Goal: Browse casually

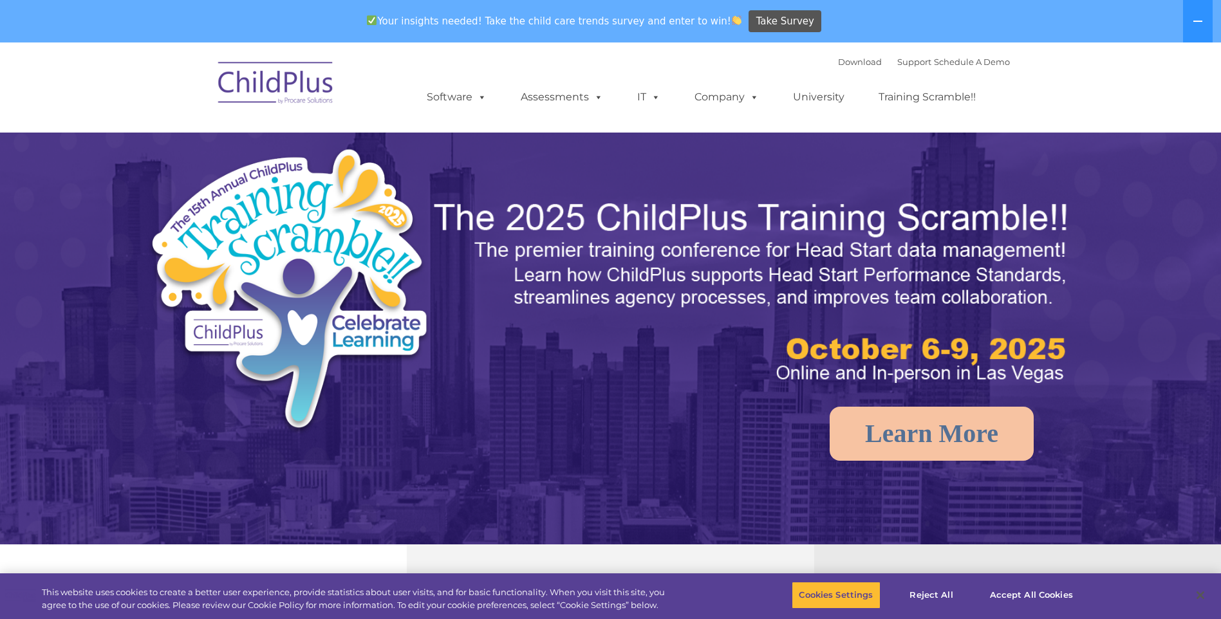
select select "MEDIUM"
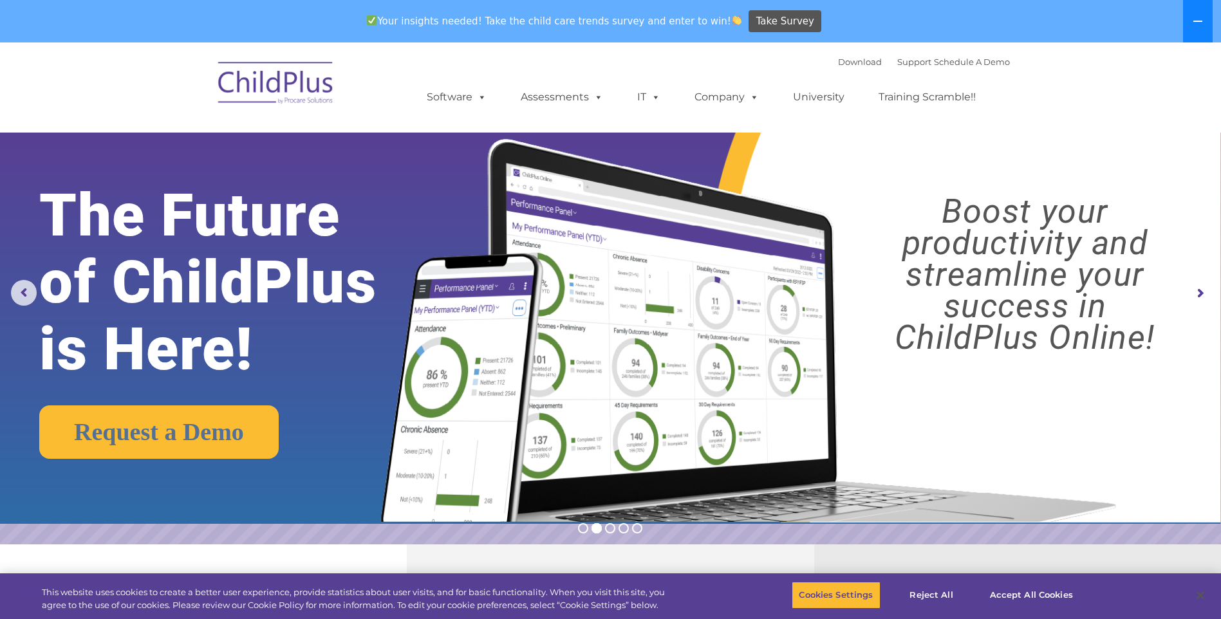
click at [1196, 24] on icon at bounding box center [1197, 21] width 10 height 10
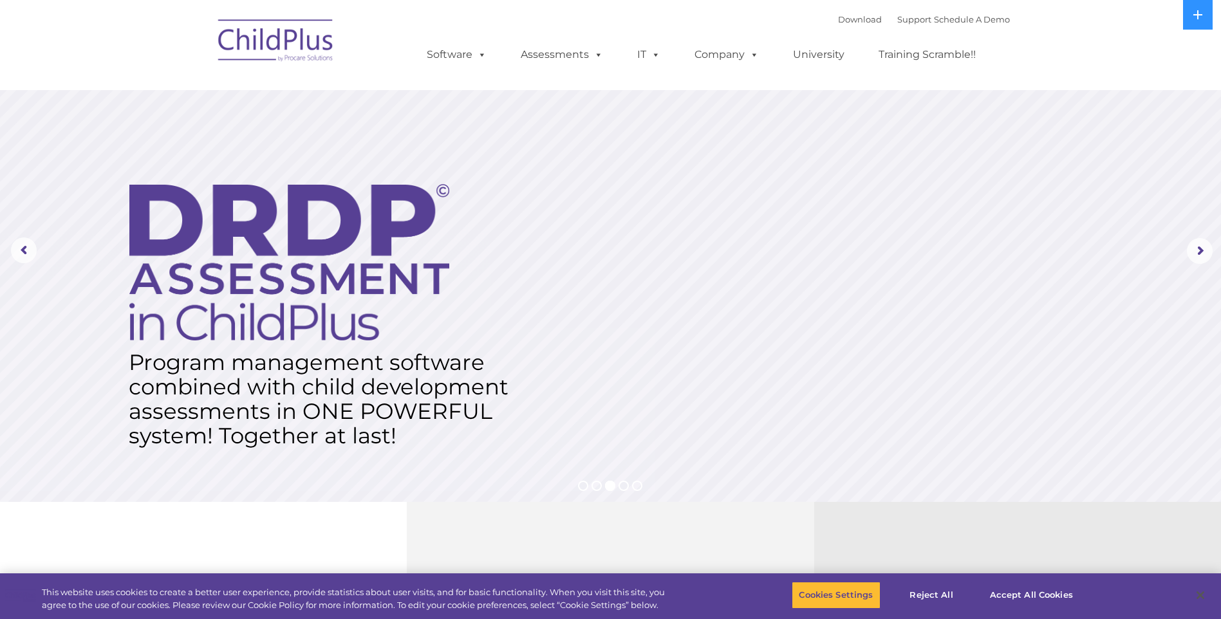
click at [273, 48] on img at bounding box center [276, 42] width 129 height 64
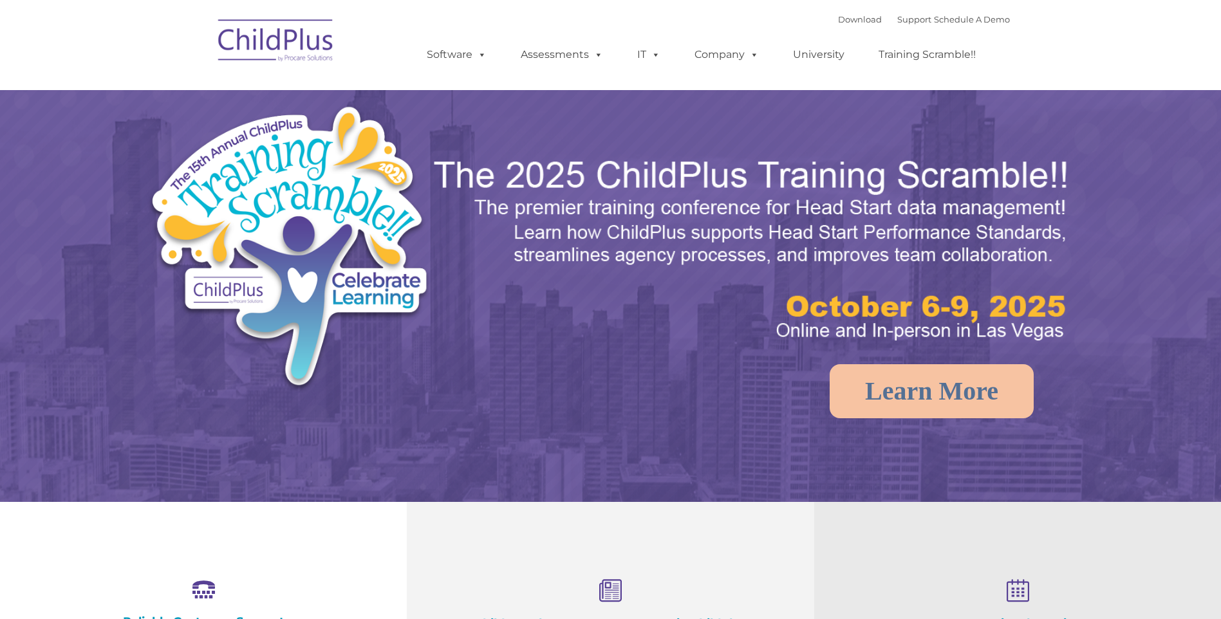
select select "MEDIUM"
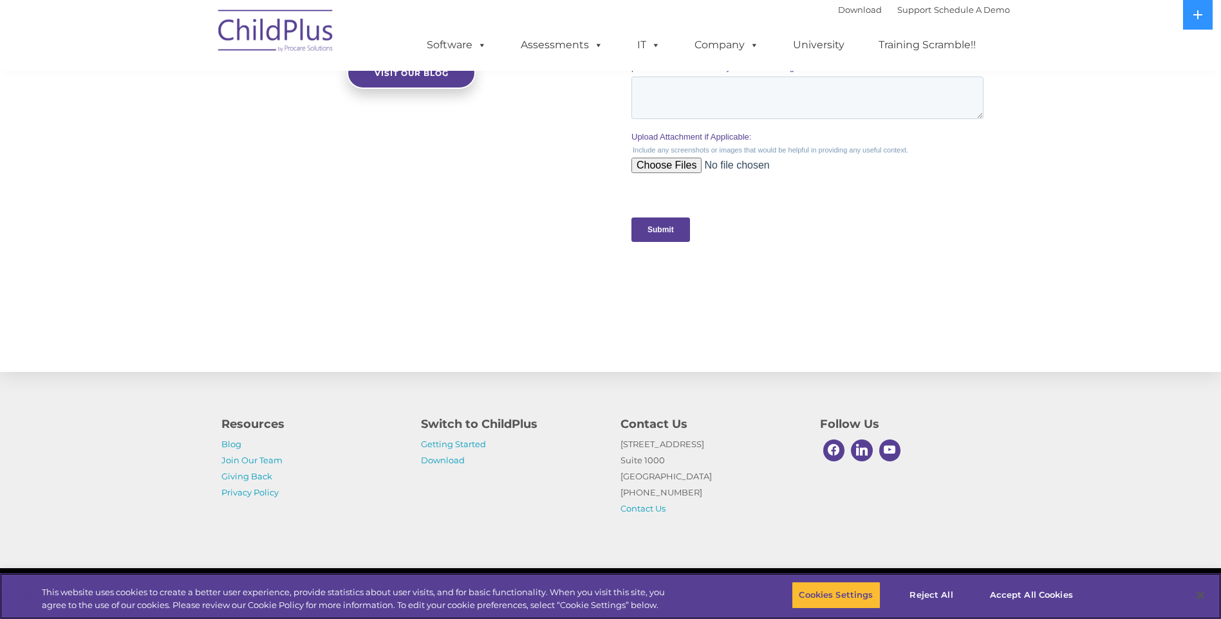
scroll to position [1218, 0]
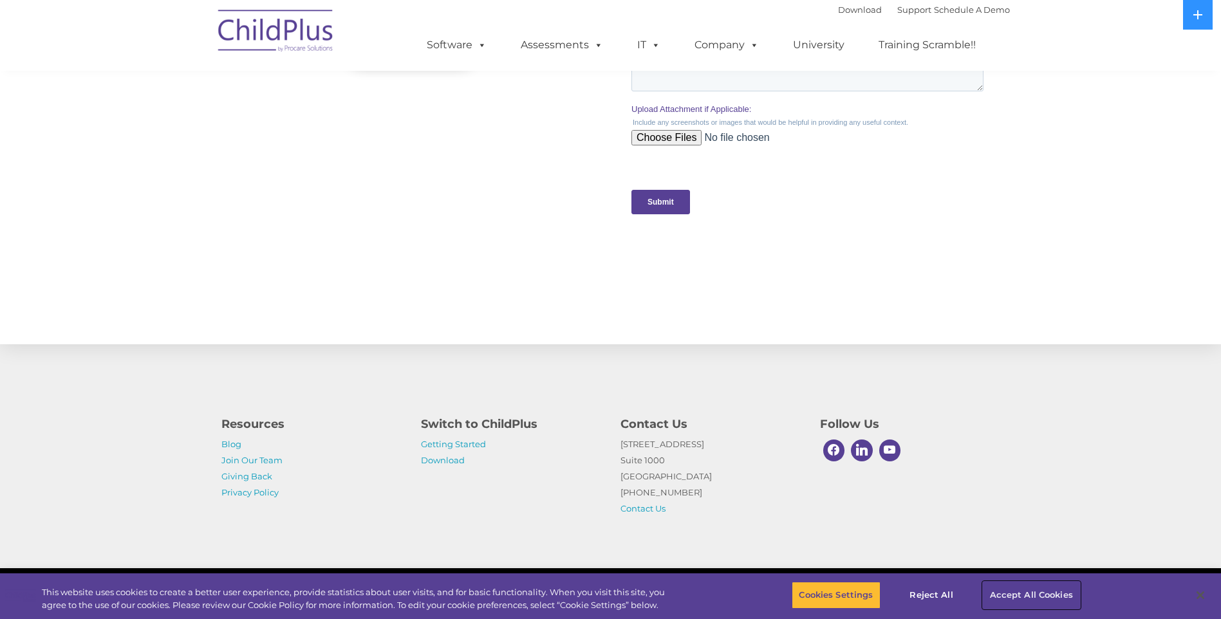
click at [1019, 589] on button "Accept All Cookies" at bounding box center [1031, 595] width 97 height 27
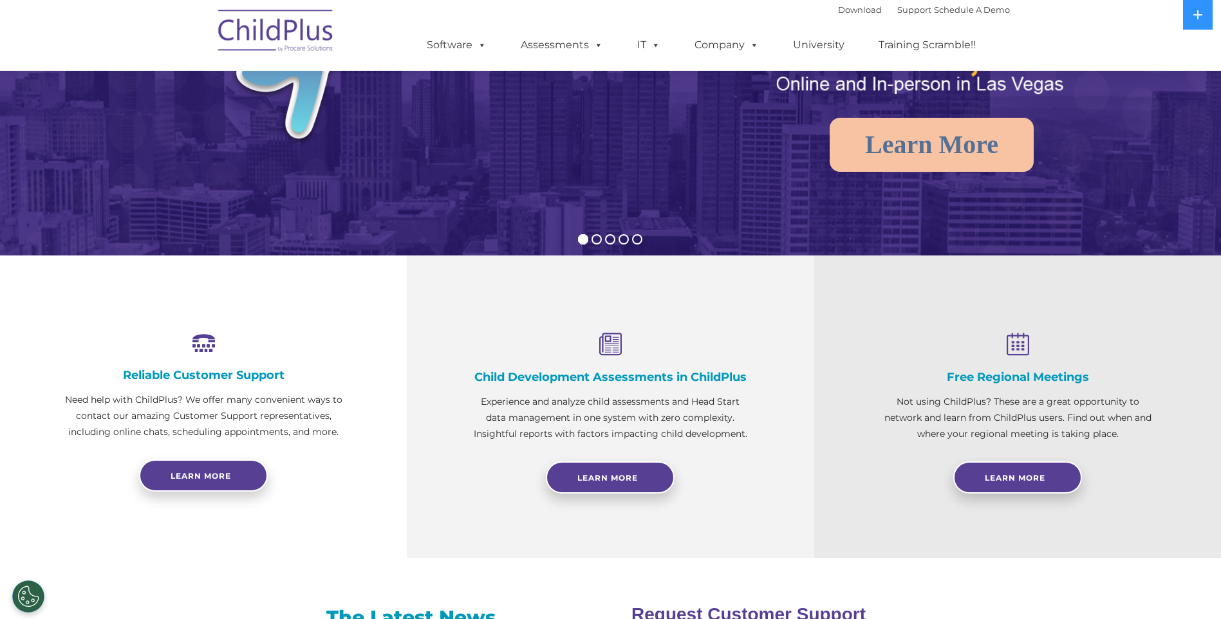
scroll to position [0, 0]
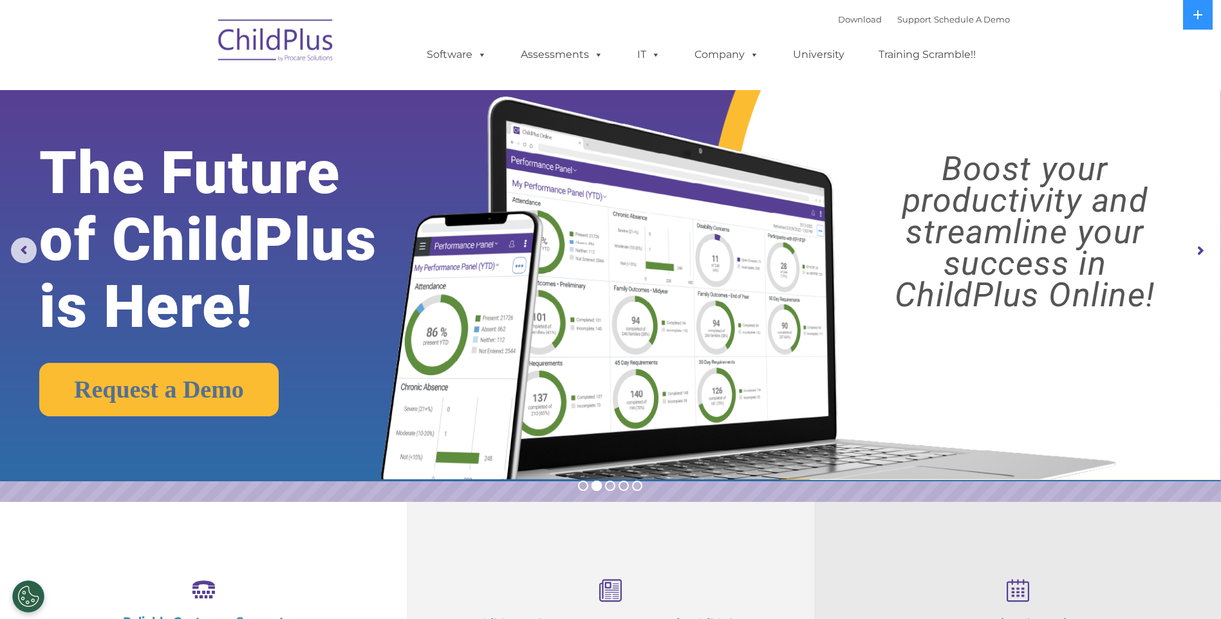
click at [1198, 248] on rs-arrow at bounding box center [1200, 251] width 26 height 26
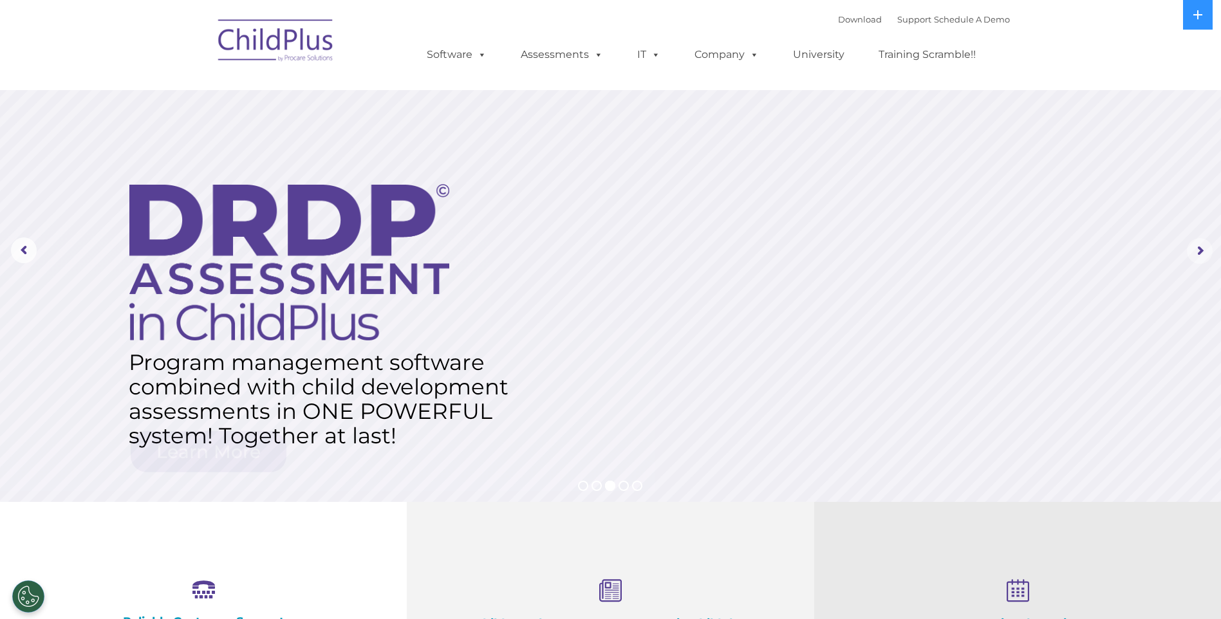
click at [1198, 248] on rs-arrow at bounding box center [1200, 251] width 26 height 26
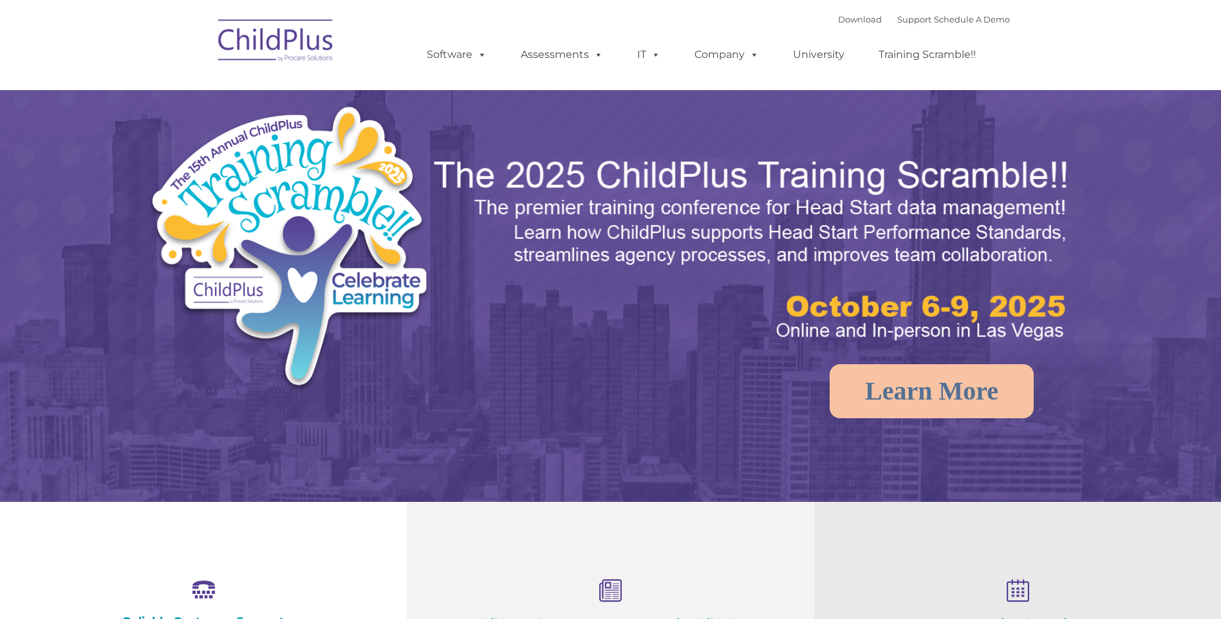
select select "MEDIUM"
